Goal: Task Accomplishment & Management: Manage account settings

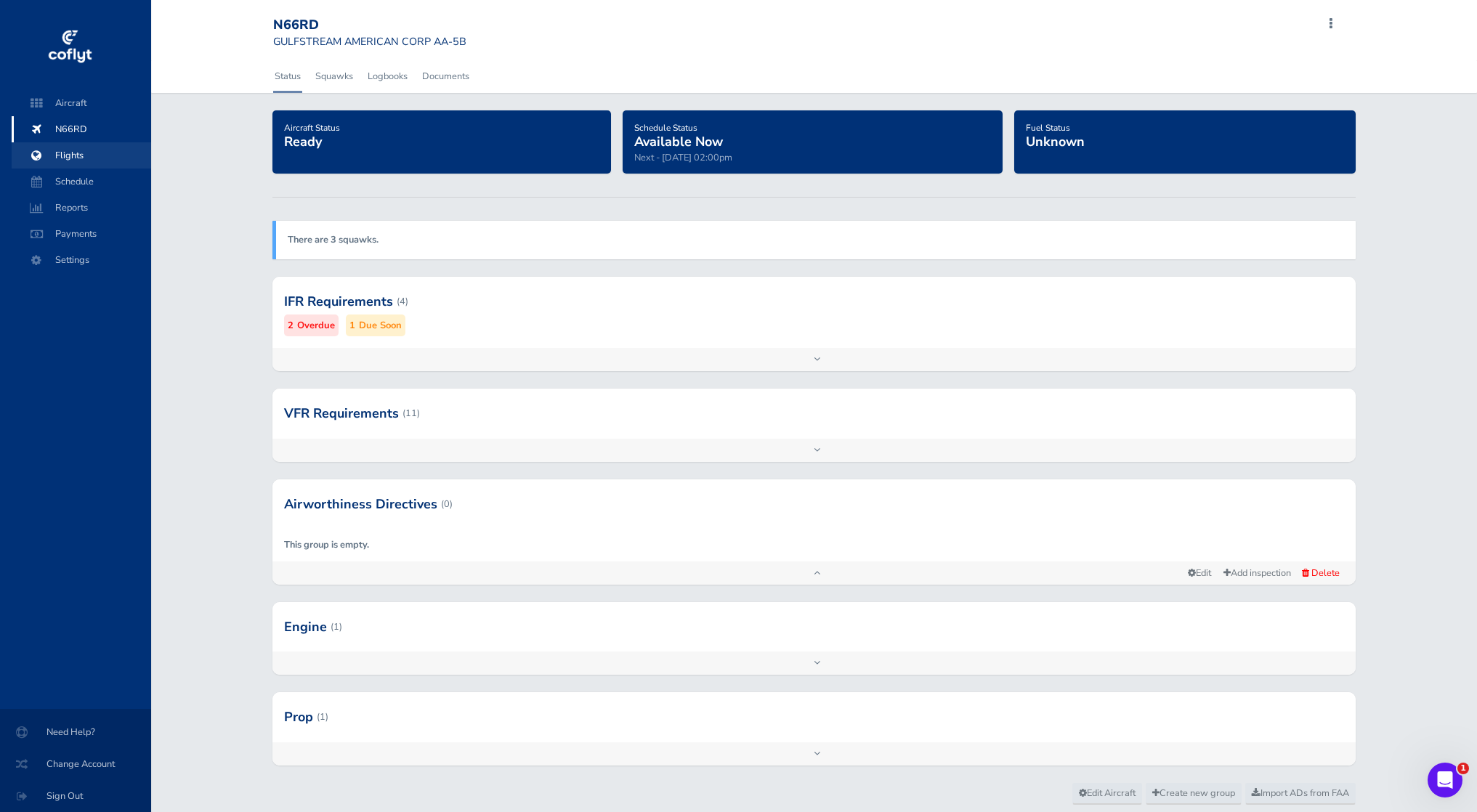
click at [72, 156] on span "Flights" at bounding box center [81, 155] width 110 height 26
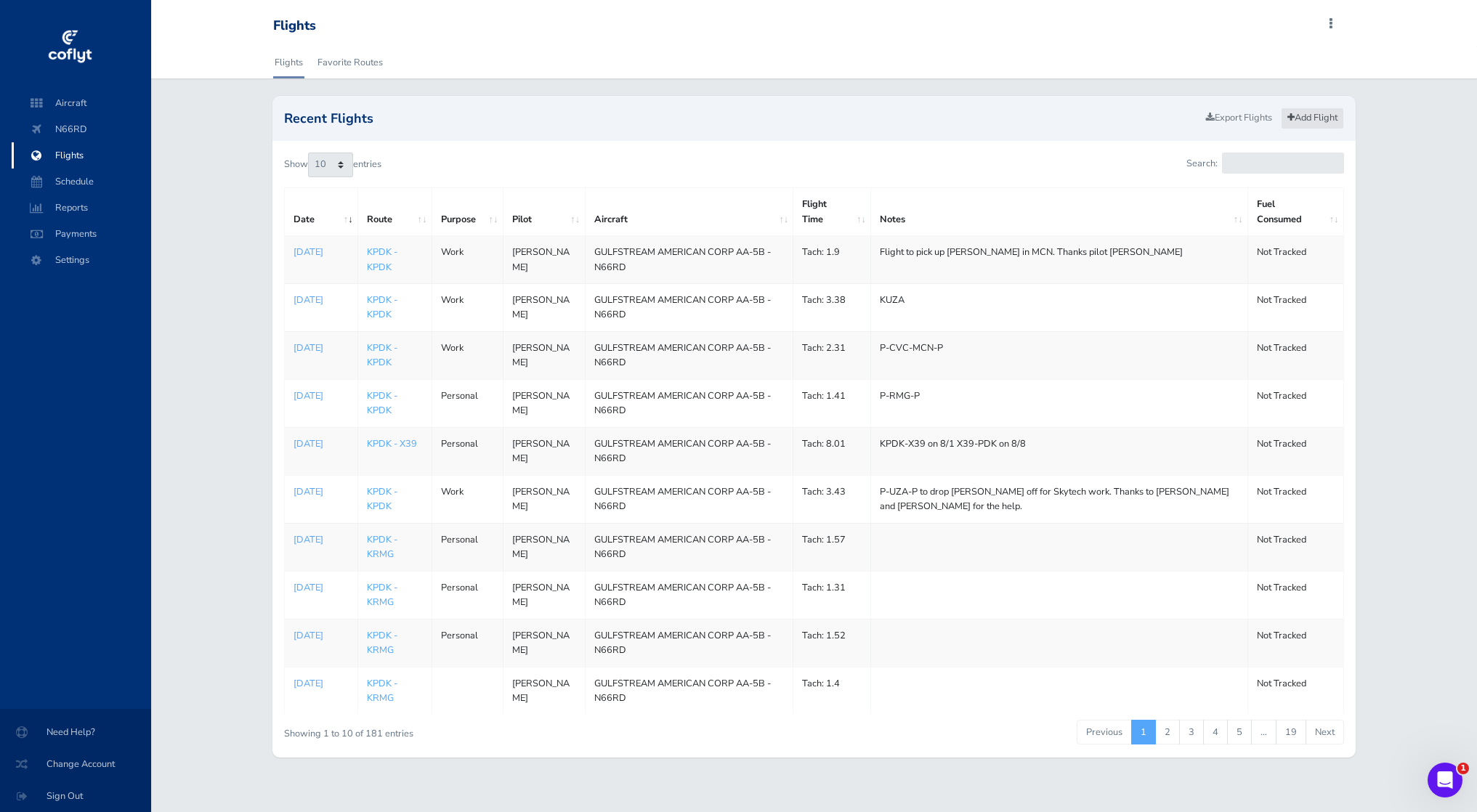
click at [1296, 113] on link "Add Flight" at bounding box center [1312, 118] width 64 height 22
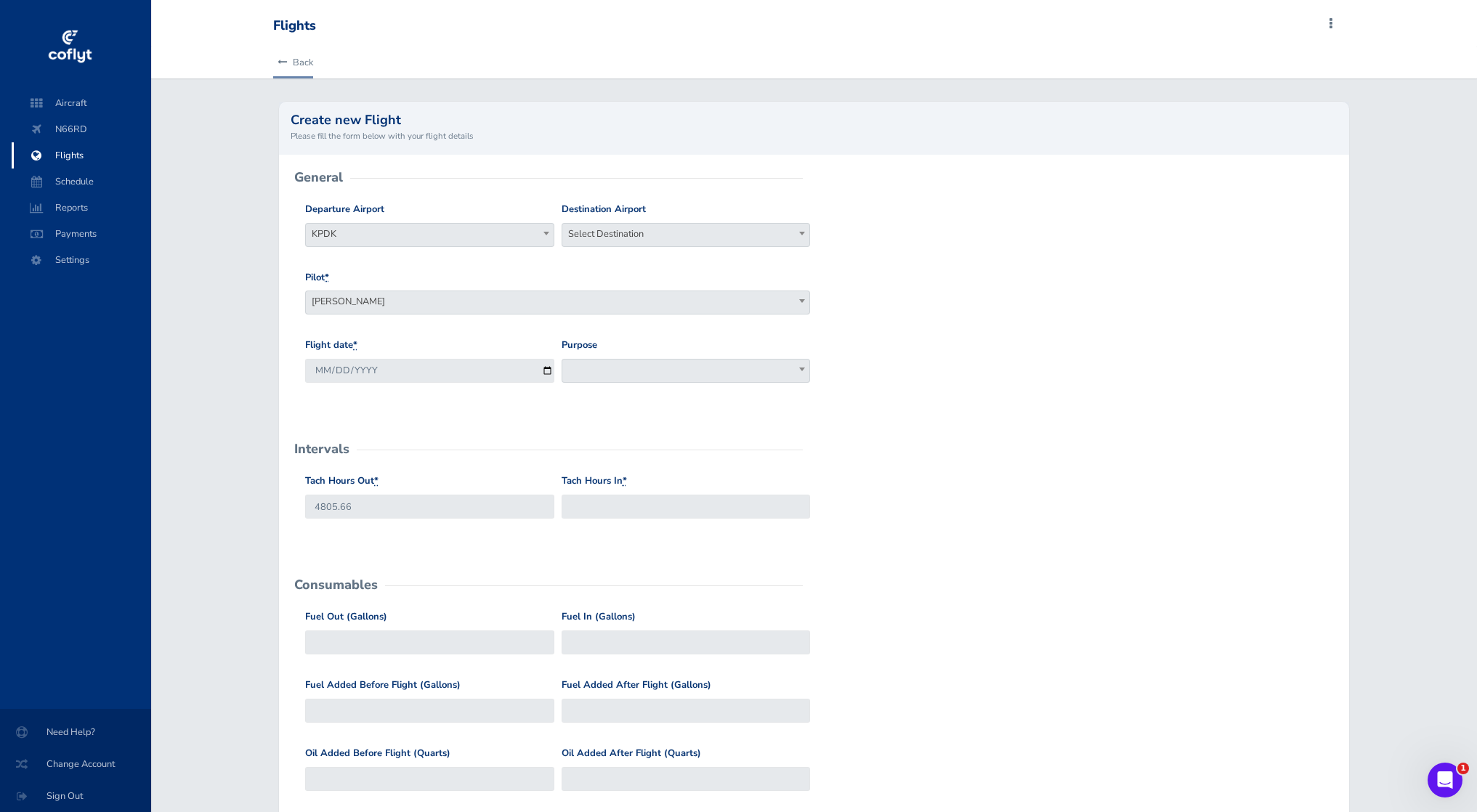
click at [282, 60] on icon at bounding box center [282, 63] width 10 height 10
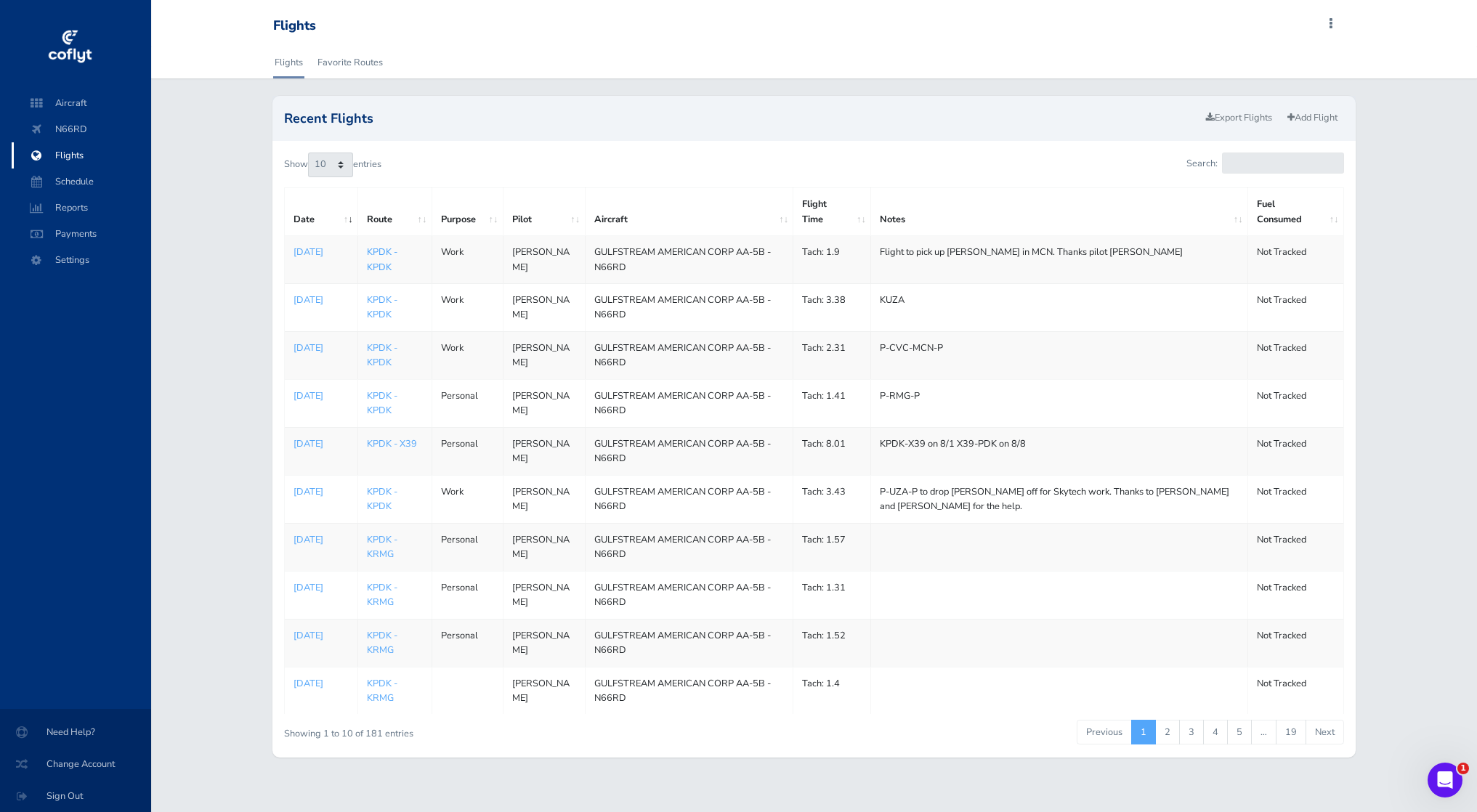
click at [380, 264] on link "KPDK - KPDK" at bounding box center [382, 259] width 30 height 28
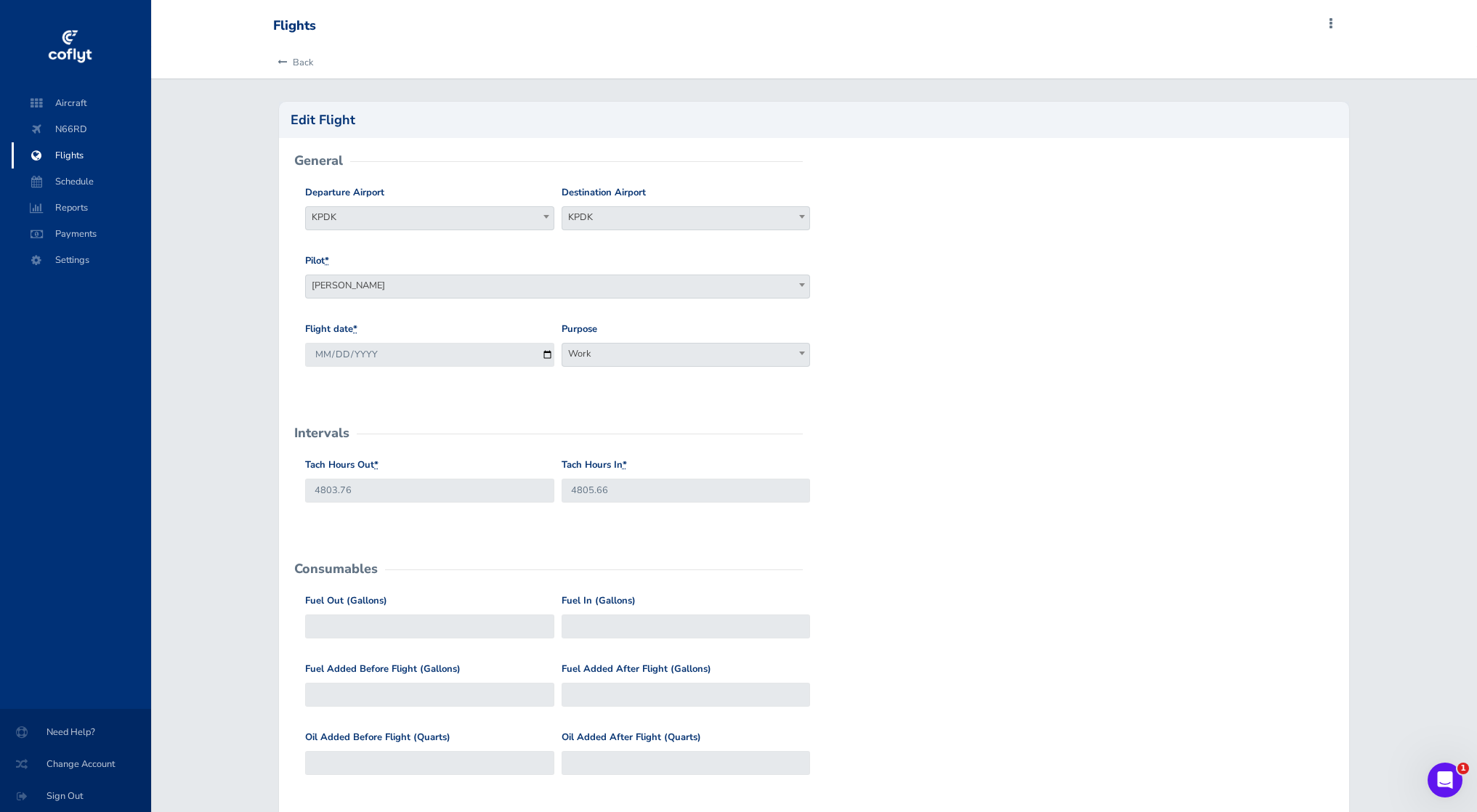
click at [97, 156] on span "Flights" at bounding box center [81, 155] width 110 height 26
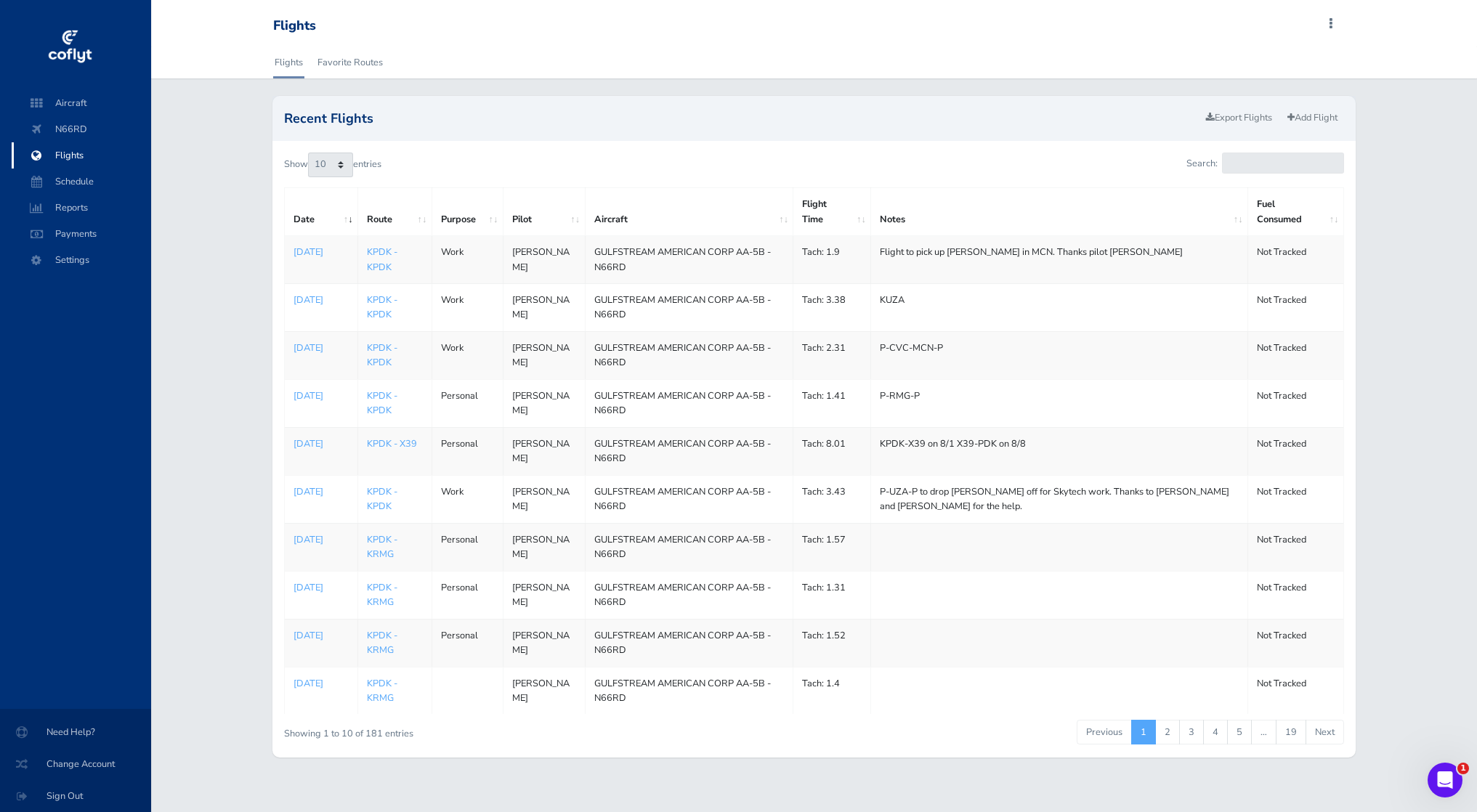
click at [807, 203] on th "Flight Time" at bounding box center [832, 212] width 78 height 48
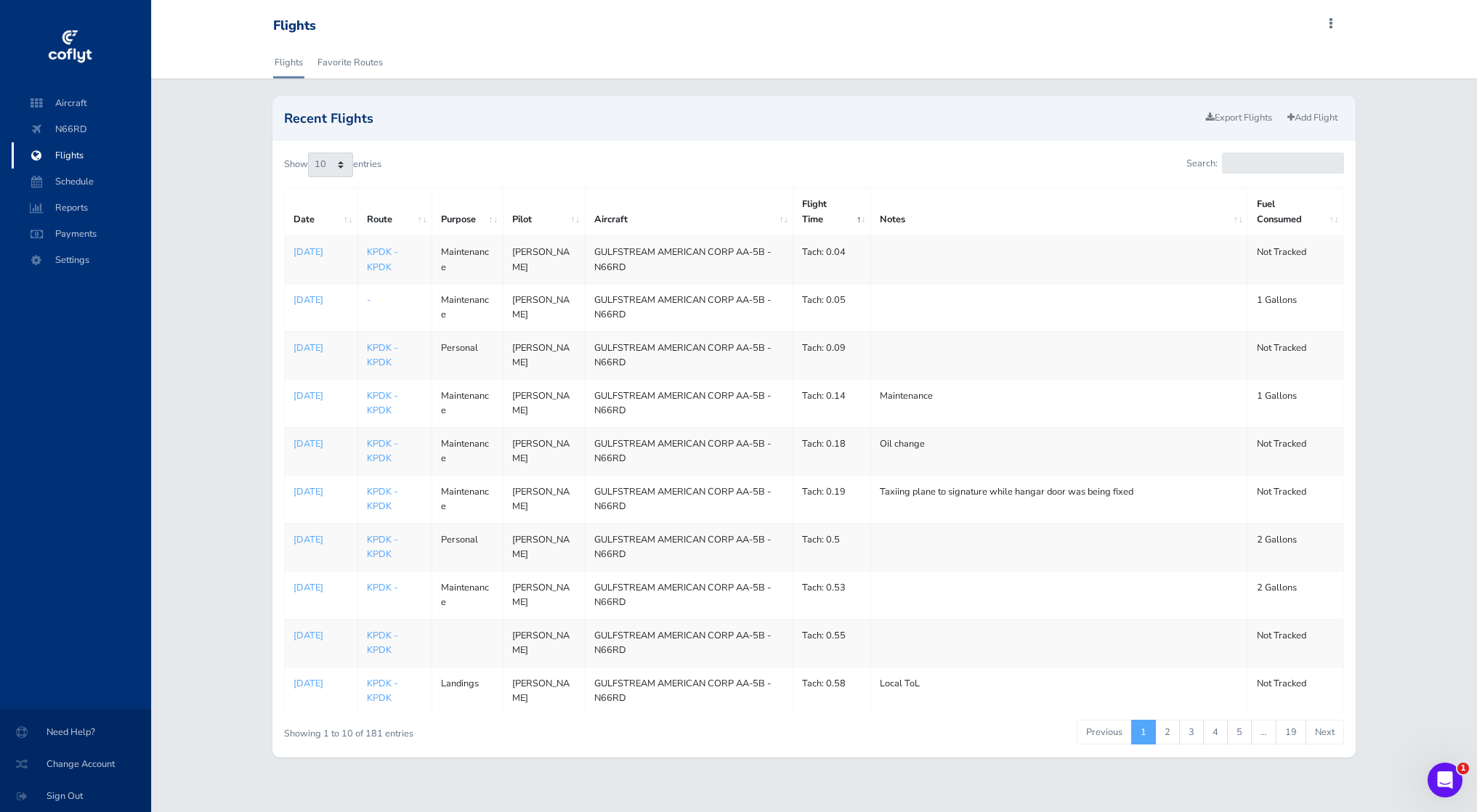
click at [747, 89] on div "Flights Favorite Routes Recent Flights Export Flights Add Flight Show 10 25 50 …" at bounding box center [815, 410] width 1326 height 729
